Goal: Task Accomplishment & Management: Manage account settings

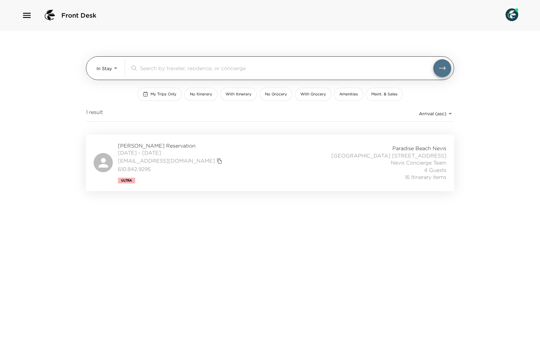
click at [113, 69] on body "Front Desk In Stay In-Stay ​ My Trips Only No Itinerary With Itinerary No Groce…" at bounding box center [270, 169] width 540 height 339
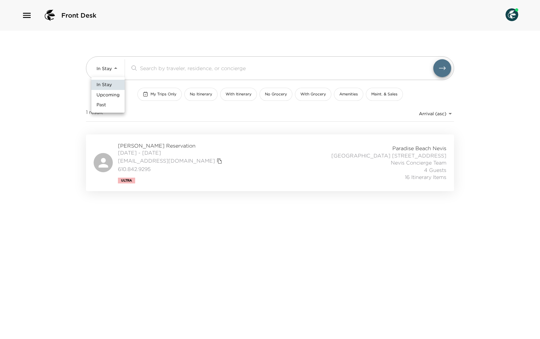
click at [110, 95] on span "Upcoming" at bounding box center [108, 95] width 23 height 6
type input "Upcoming"
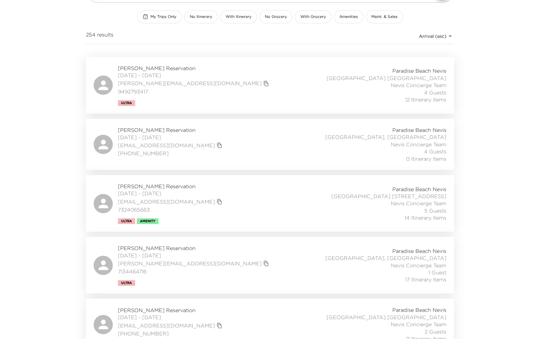
scroll to position [76, 0]
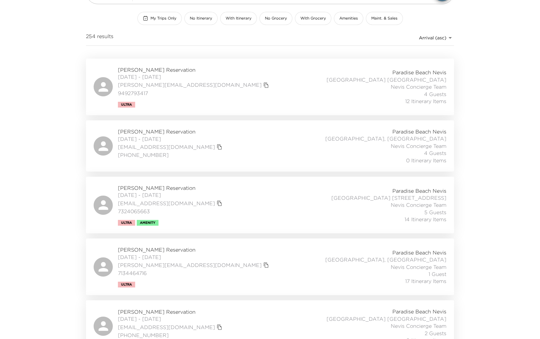
click at [280, 78] on div "Yvette Terheggen Reservation 10/07/2025 - 10/13/2025 yvette@ypooleandassoc.com …" at bounding box center [270, 86] width 353 height 41
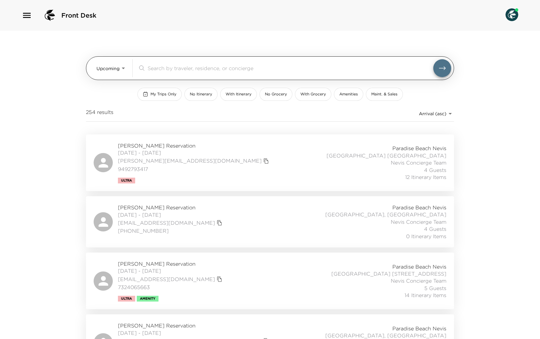
scroll to position [0, 0]
click at [125, 72] on body "Front Desk Upcoming Upcoming ​ My Trips Only No Itinerary With Itinerary No Gro…" at bounding box center [270, 169] width 540 height 339
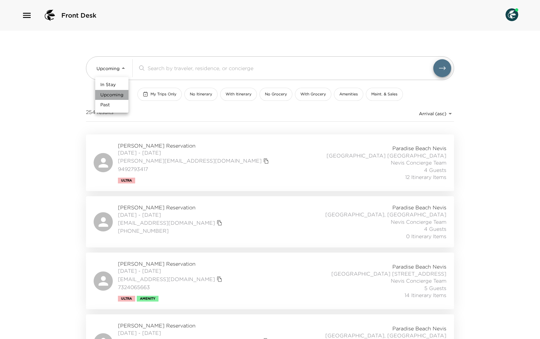
click at [117, 94] on span "Upcoming" at bounding box center [111, 95] width 23 height 6
click at [247, 165] on div "Yvette Terheggen Reservation 10/07/2025 - 10/13/2025 yvette@ypooleandassoc.com …" at bounding box center [270, 162] width 353 height 41
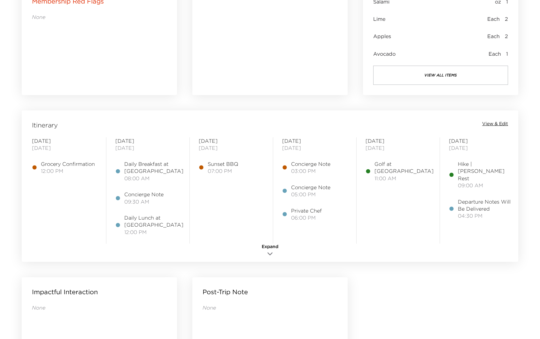
scroll to position [439, 0]
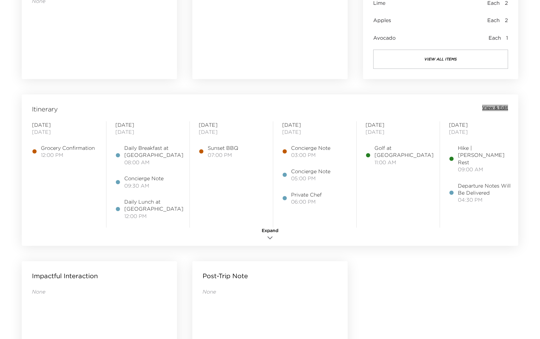
click at [500, 107] on span "View & Edit" at bounding box center [495, 108] width 26 height 6
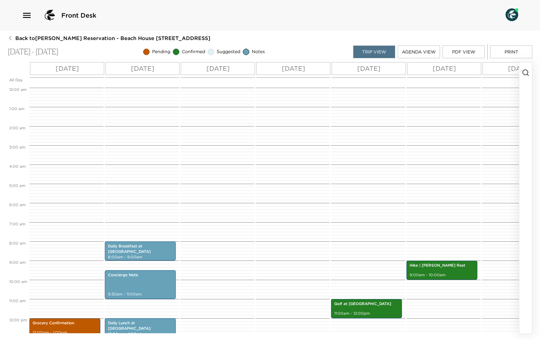
scroll to position [153, 0]
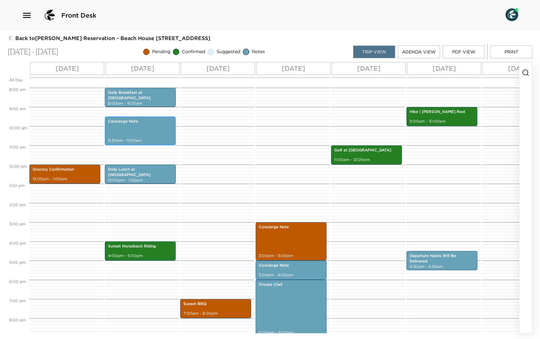
click at [134, 129] on div "Concierge Note 9:30am - 11:00am" at bounding box center [140, 130] width 67 height 27
click at [137, 128] on div "Concierge Note 9:30am - 11:00am" at bounding box center [140, 130] width 67 height 27
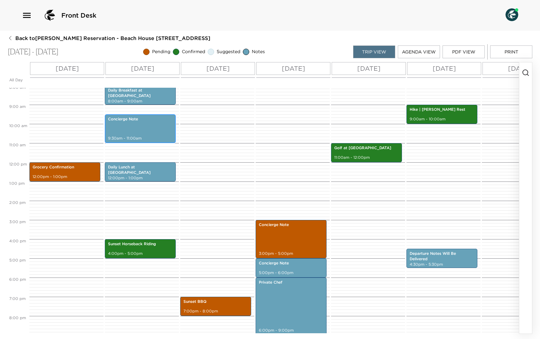
scroll to position [155, 0]
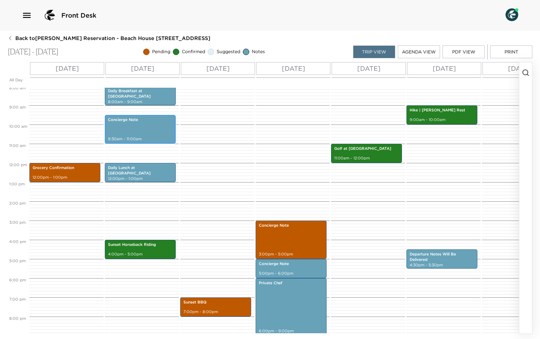
click at [137, 121] on p "Concierge Note" at bounding box center [140, 119] width 65 height 5
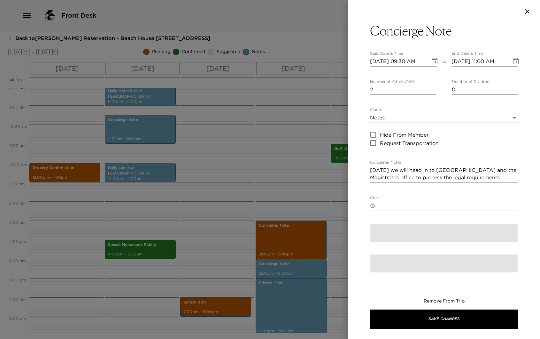
scroll to position [155, 0]
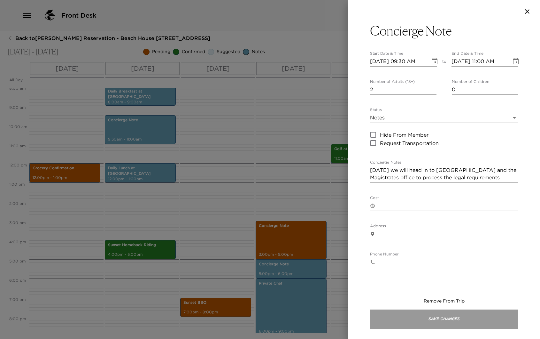
click at [449, 319] on button "Save Changes" at bounding box center [444, 318] width 148 height 19
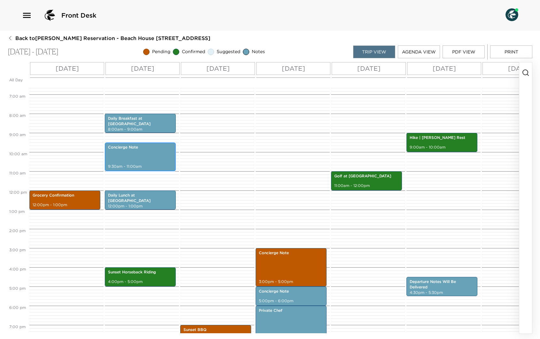
scroll to position [128, 0]
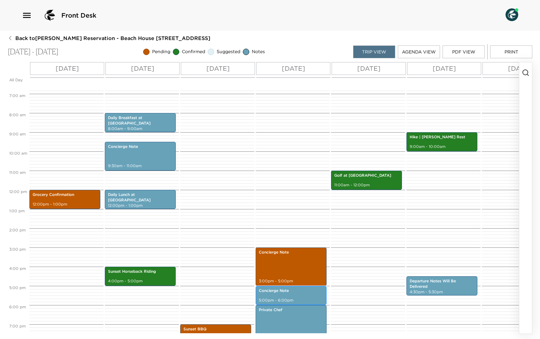
click at [286, 294] on div "Concierge Note 5:00pm - 6:00pm" at bounding box center [291, 294] width 67 height 17
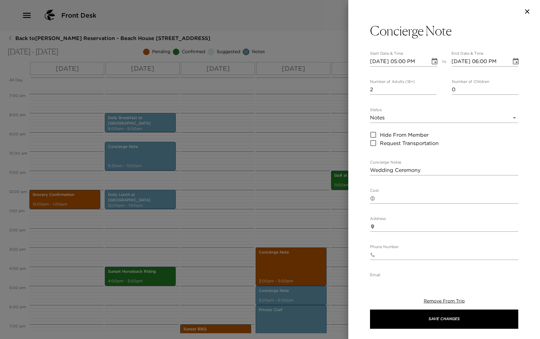
click at [526, 13] on icon "button" at bounding box center [528, 12] width 8 height 8
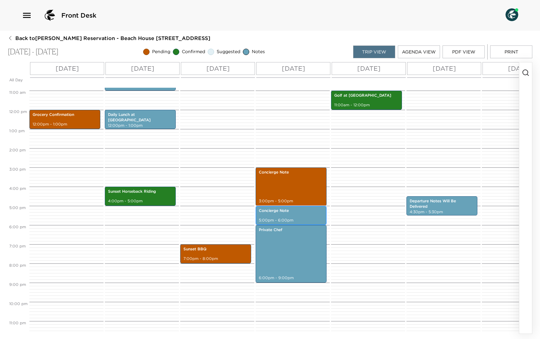
scroll to position [209, 0]
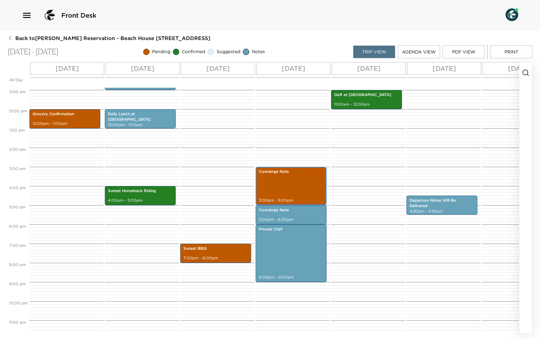
click at [280, 188] on div "Concierge Note 3:00pm - 5:00pm" at bounding box center [291, 186] width 67 height 36
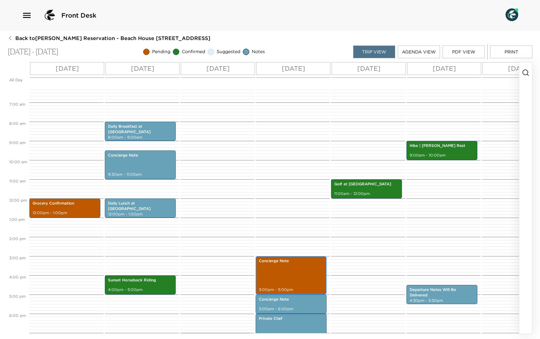
scroll to position [93, 0]
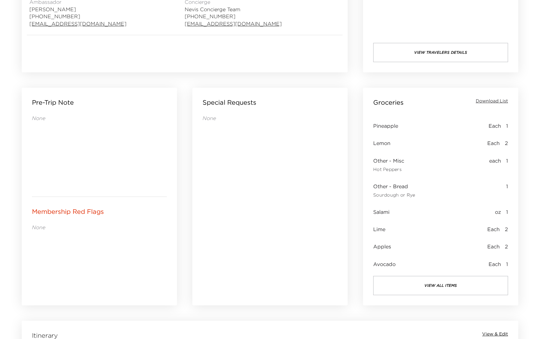
scroll to position [213, 0]
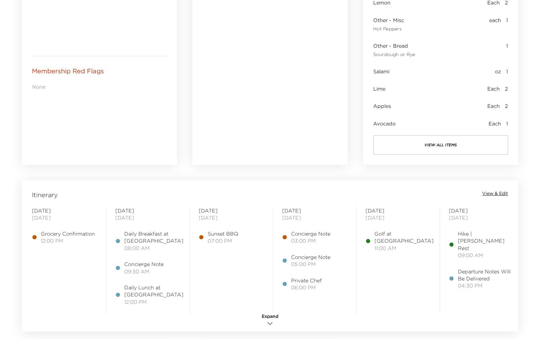
click at [502, 193] on span "View & Edit" at bounding box center [495, 193] width 26 height 6
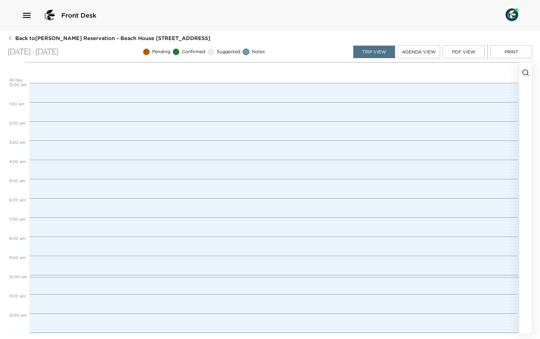
scroll to position [153, 0]
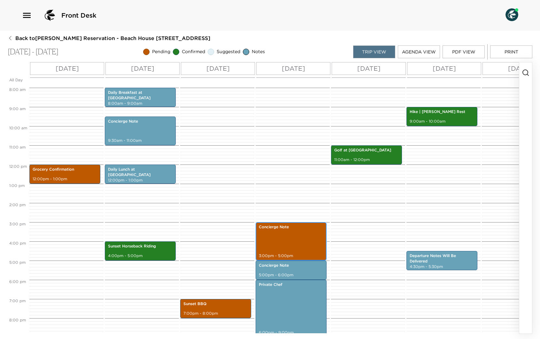
click at [282, 236] on div "Concierge Note 3:00pm - 5:00pm" at bounding box center [291, 241] width 67 height 36
click at [286, 237] on div "Concierge Note 3:00pm - 5:00pm" at bounding box center [291, 241] width 67 height 36
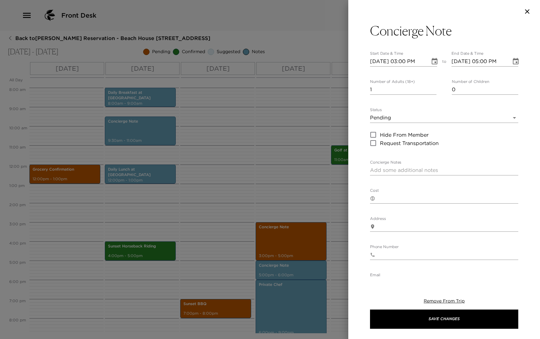
click at [391, 170] on textarea "Concierge Notes" at bounding box center [444, 169] width 148 height 7
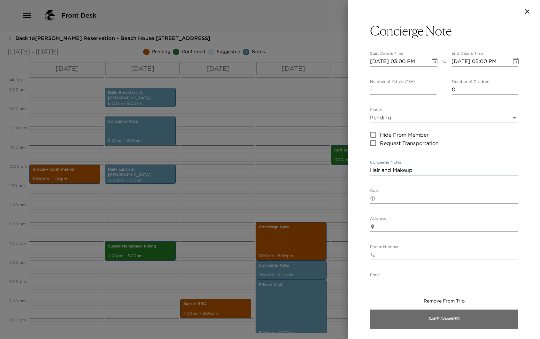
type textarea "Hair and Makeup"
click at [458, 317] on button "Save Changes" at bounding box center [444, 318] width 148 height 19
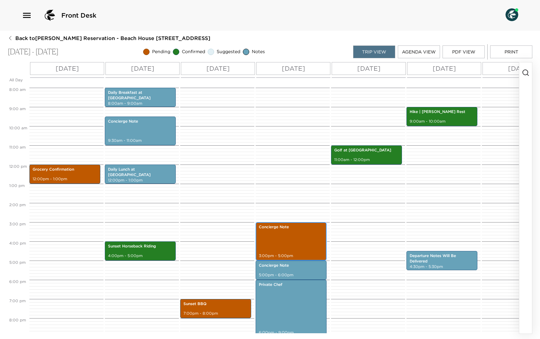
click at [305, 243] on div "Concierge Note 3:00pm - 5:00pm" at bounding box center [291, 241] width 67 height 36
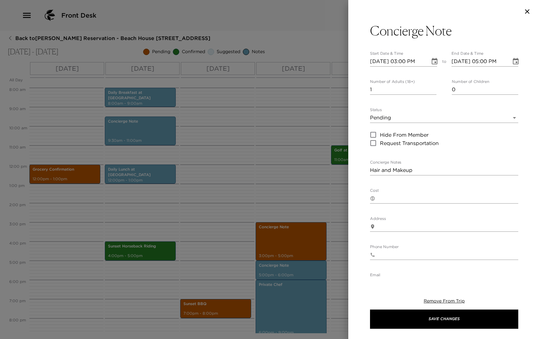
click at [514, 117] on body "Front Desk Back to Yvette Terheggen Reservation - Beach House 3 Nevis, West Ind…" at bounding box center [270, 169] width 540 height 339
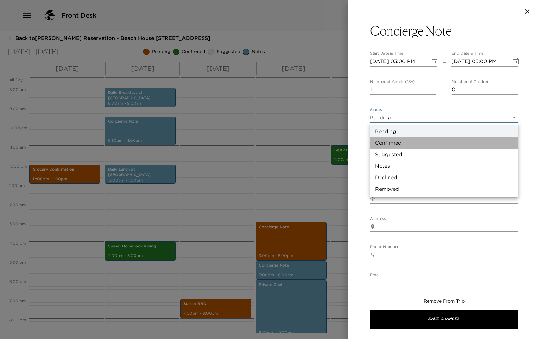
click at [386, 142] on li "Confirmed" at bounding box center [444, 143] width 148 height 12
type input "Confirmed"
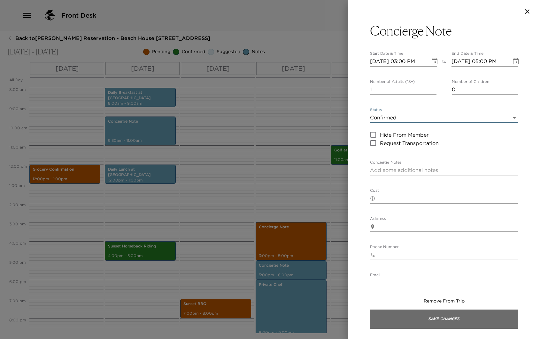
click at [448, 321] on button "Save Changes" at bounding box center [444, 318] width 148 height 19
